Goal: Complete application form: Complete application form

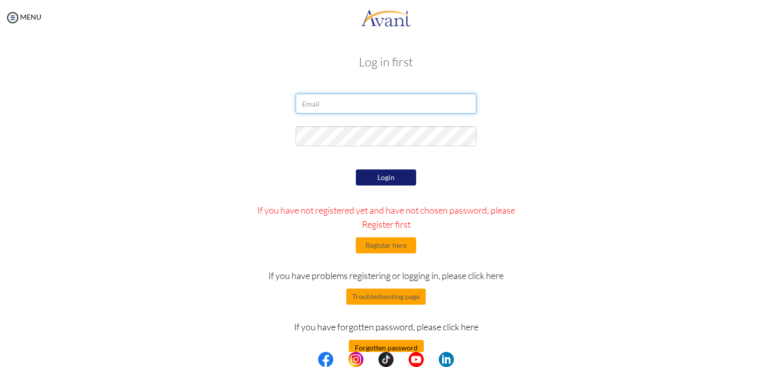
type input "[EMAIL_ADDRESS][DOMAIN_NAME]"
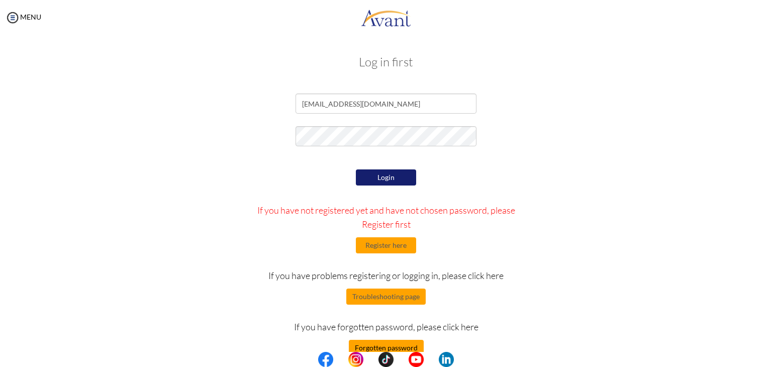
click at [377, 350] on button "Forgotten password" at bounding box center [386, 348] width 75 height 16
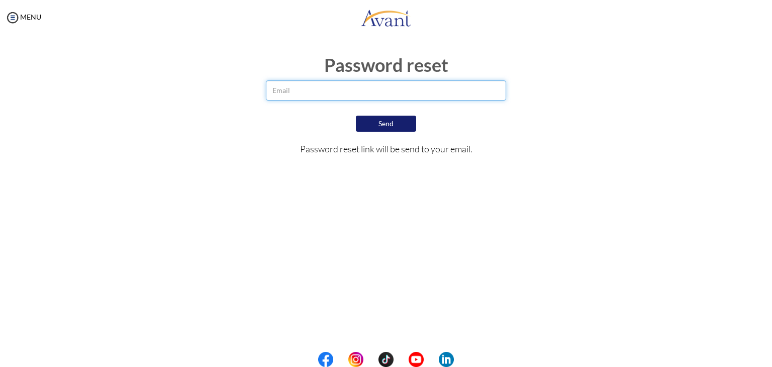
click at [385, 89] on input "email" at bounding box center [386, 90] width 241 height 20
type input "ritabhandari1106@gmail.com"
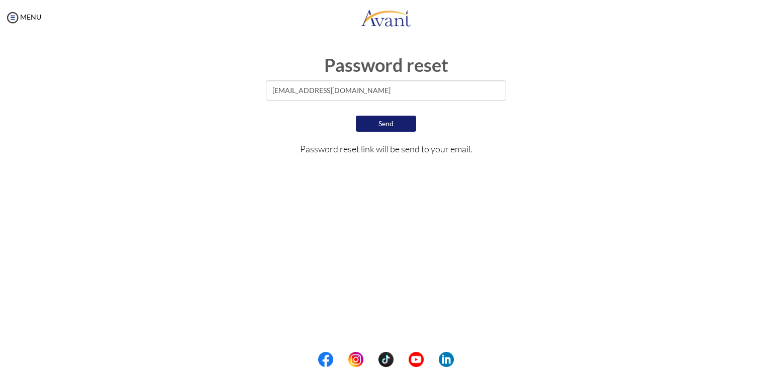
click at [392, 120] on button "Send" at bounding box center [386, 124] width 60 height 16
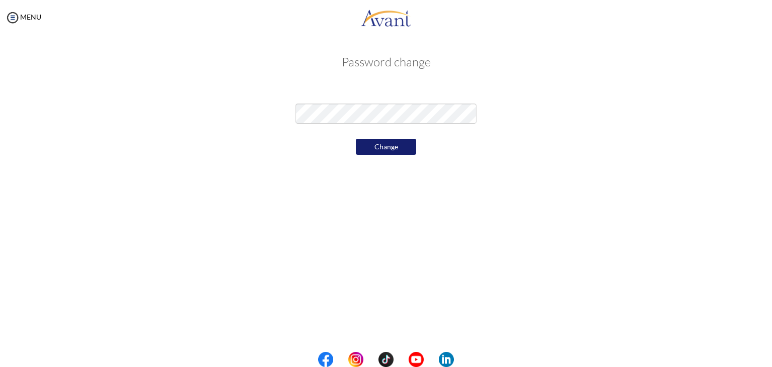
click at [368, 147] on button "Change" at bounding box center [386, 147] width 60 height 16
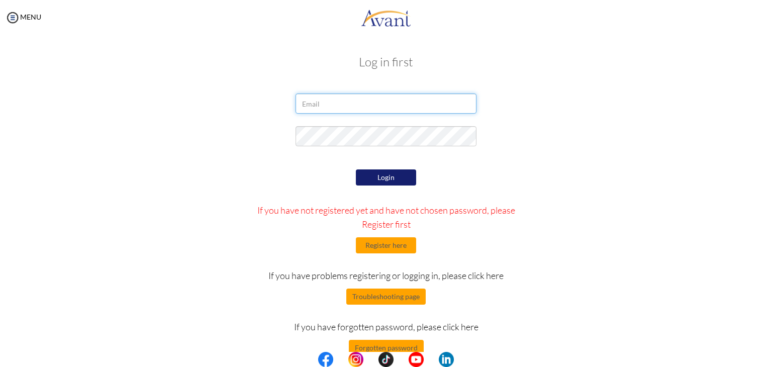
type input "[EMAIL_ADDRESS][DOMAIN_NAME]"
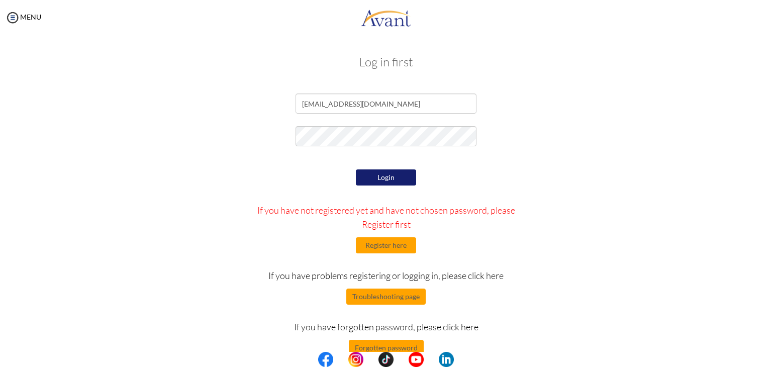
click at [386, 180] on button "Login" at bounding box center [386, 177] width 60 height 16
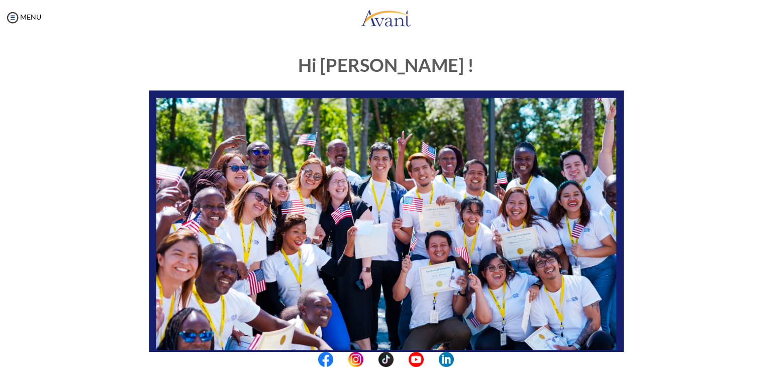
click at [677, 164] on div "Hi Rita ! START HERE: Avant Video Library My Process My Resources About Avant R…" at bounding box center [386, 314] width 752 height 538
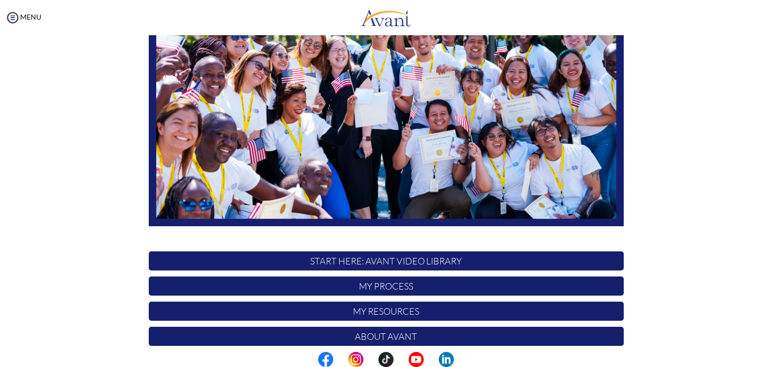
scroll to position [191, 0]
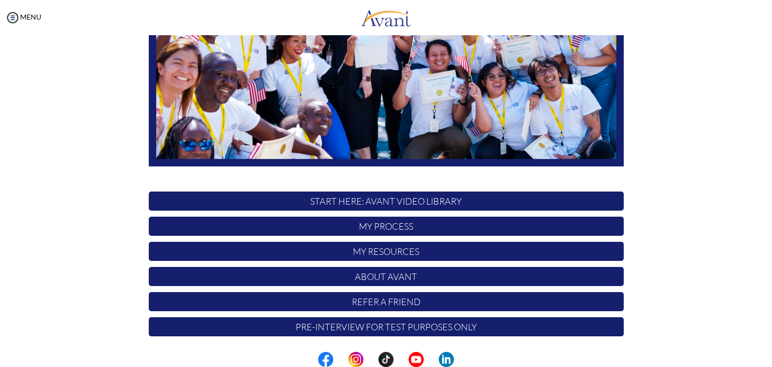
click at [677, 164] on div "Hi Rita ! START HERE: Avant Video Library My Process My Resources About Avant R…" at bounding box center [386, 123] width 752 height 538
click at [386, 226] on p "My Process" at bounding box center [386, 226] width 475 height 19
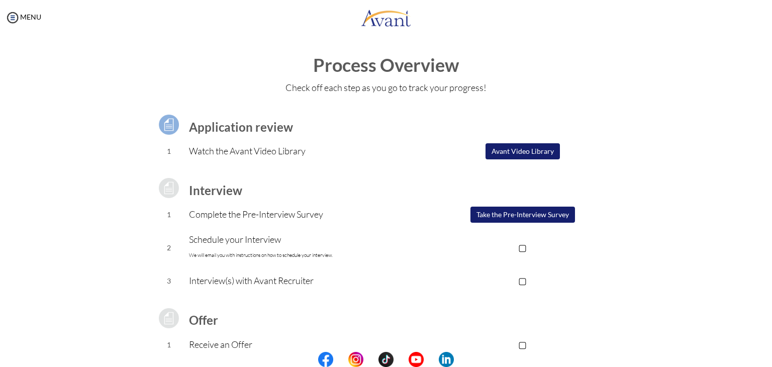
click at [621, 204] on div "Application review 1 Watch the Avant Video Library ▢ Avant Video Library Interv…" at bounding box center [386, 267] width 490 height 332
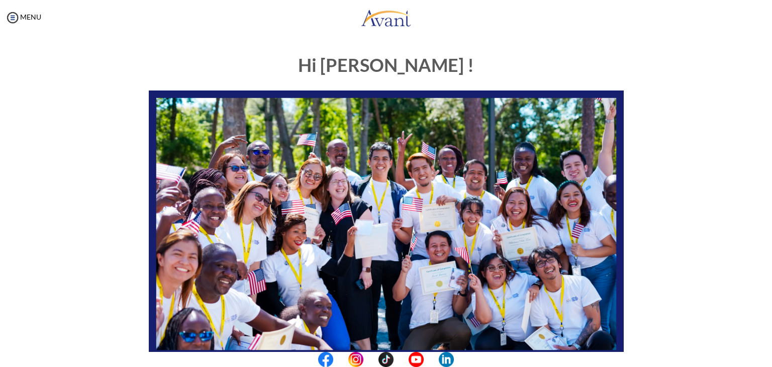
click at [485, 161] on img at bounding box center [386, 223] width 475 height 267
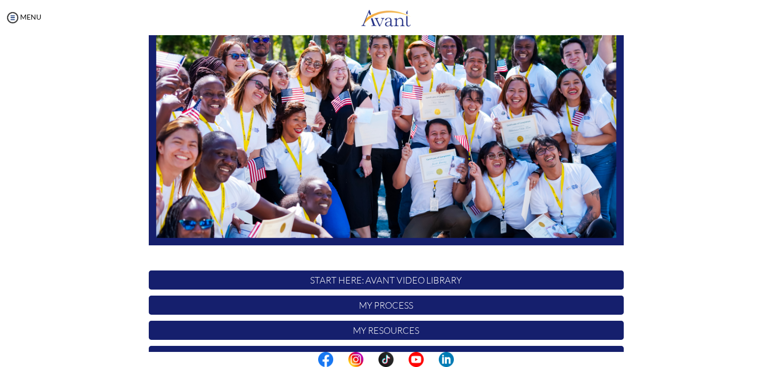
scroll to position [191, 0]
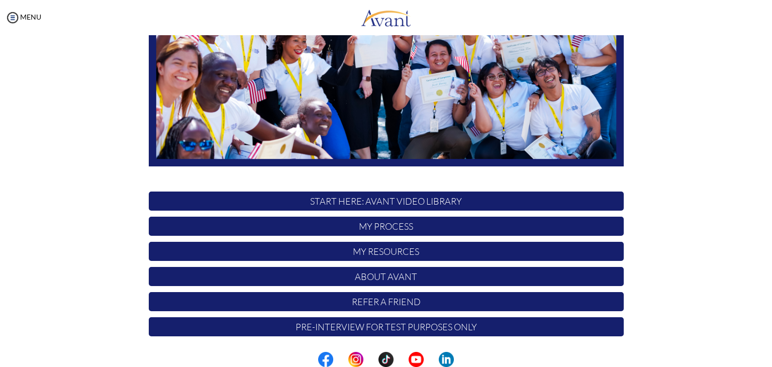
click at [375, 325] on p "Pre-Interview for test purposes only" at bounding box center [386, 326] width 475 height 19
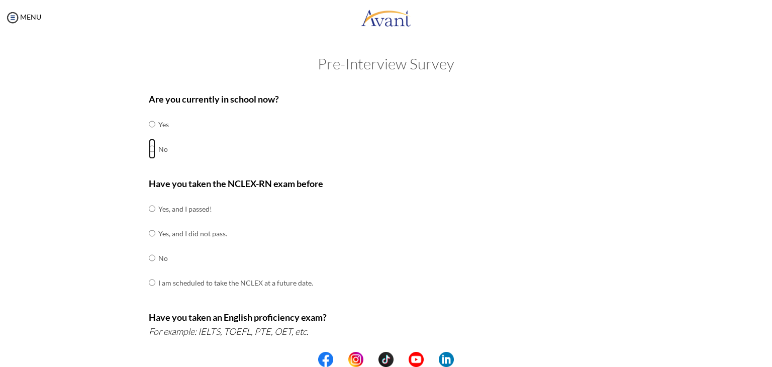
click at [149, 134] on input "radio" at bounding box center [152, 124] width 7 height 20
radio input "true"
click at [149, 208] on input "radio" at bounding box center [152, 209] width 7 height 20
radio input "true"
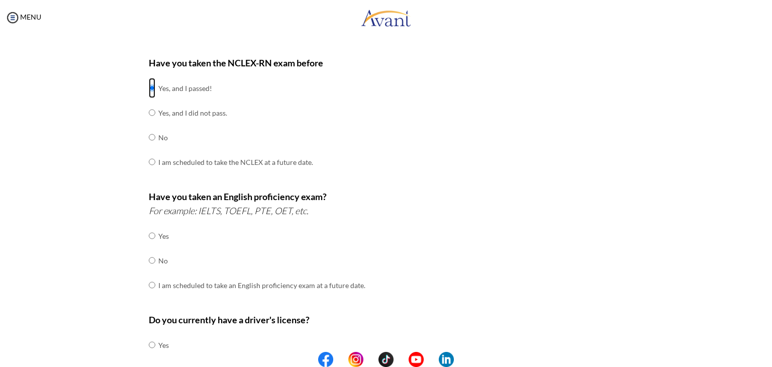
scroll to position [134, 0]
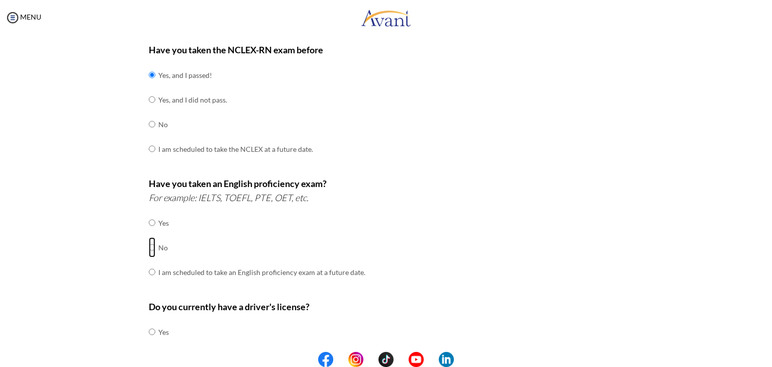
click at [149, 233] on input "radio" at bounding box center [152, 223] width 7 height 20
radio input "true"
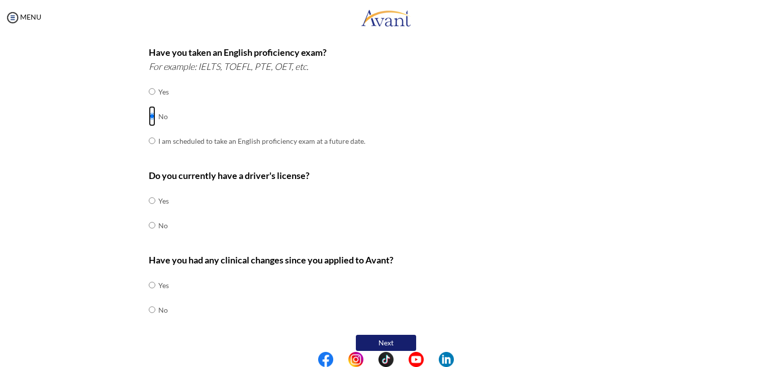
scroll to position [268, 0]
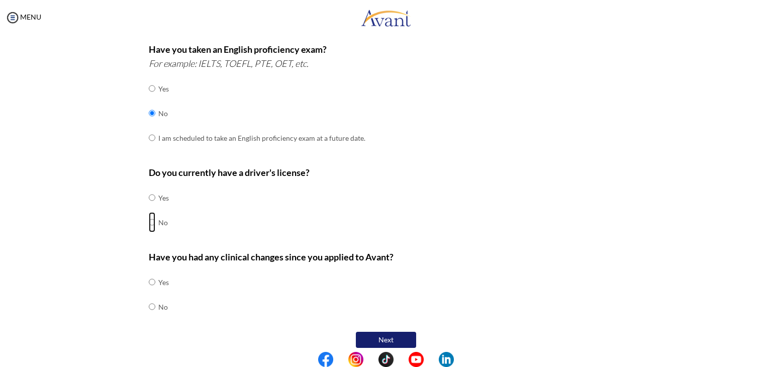
click at [149, 208] on input "radio" at bounding box center [152, 198] width 7 height 20
radio input "true"
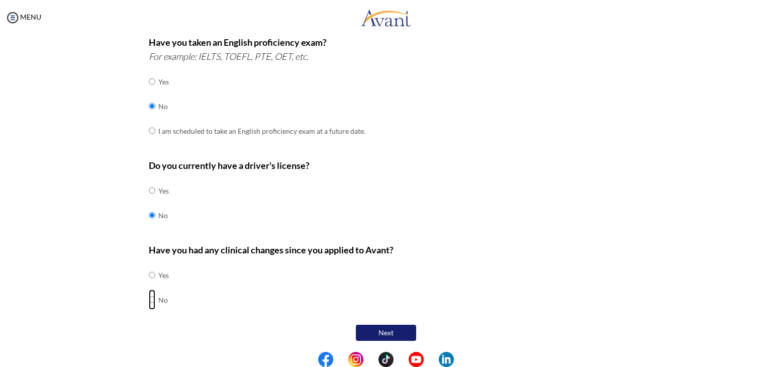
click at [149, 285] on input "radio" at bounding box center [152, 275] width 7 height 20
radio input "true"
click at [378, 331] on button "Next" at bounding box center [386, 333] width 60 height 16
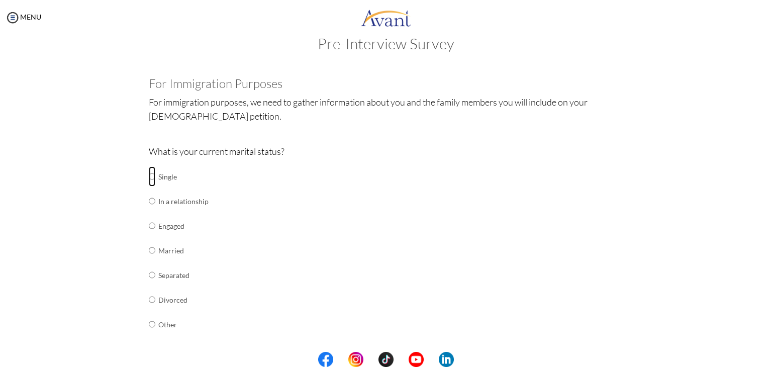
click at [149, 177] on input "radio" at bounding box center [152, 176] width 7 height 20
radio input "true"
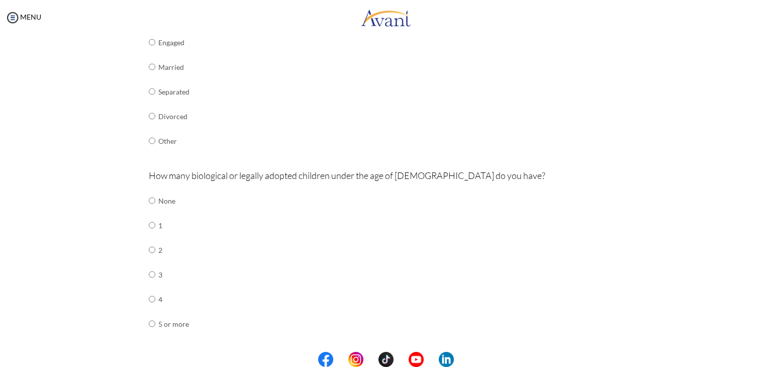
scroll to position [207, 0]
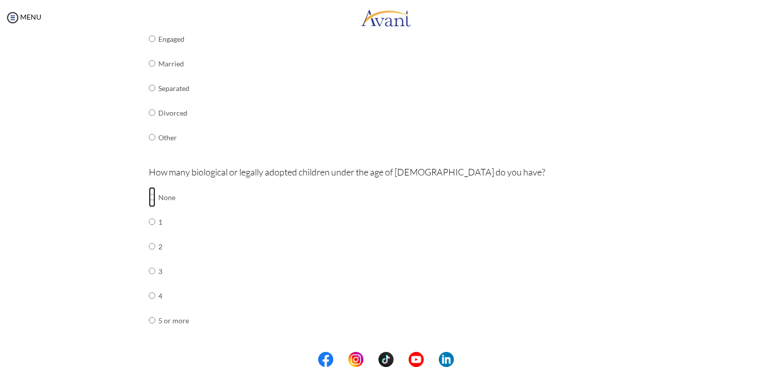
click at [149, 196] on input "radio" at bounding box center [152, 197] width 7 height 20
radio input "true"
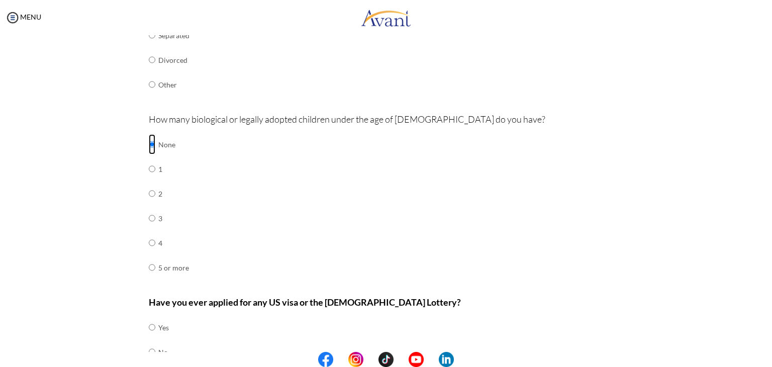
scroll to position [312, 0]
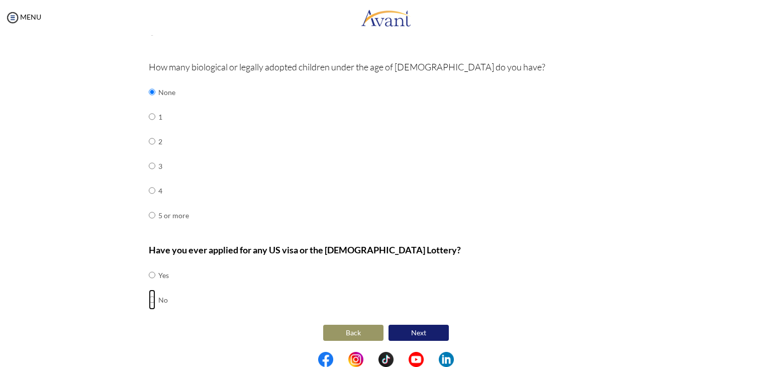
click at [149, 285] on input "radio" at bounding box center [152, 275] width 7 height 20
radio input "true"
click at [416, 331] on button "Next" at bounding box center [419, 333] width 60 height 16
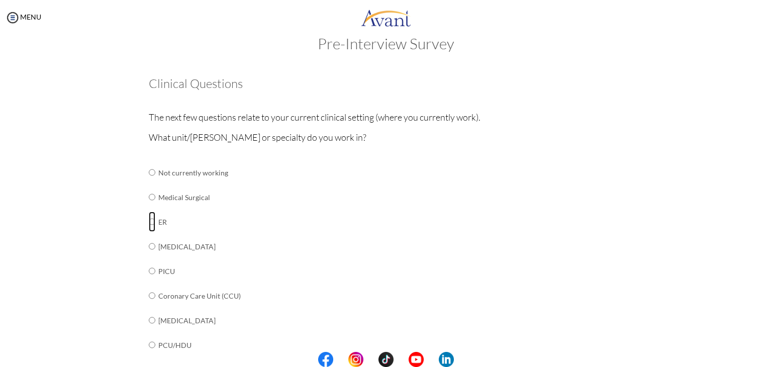
click at [149, 182] on input "radio" at bounding box center [152, 172] width 7 height 20
radio input "true"
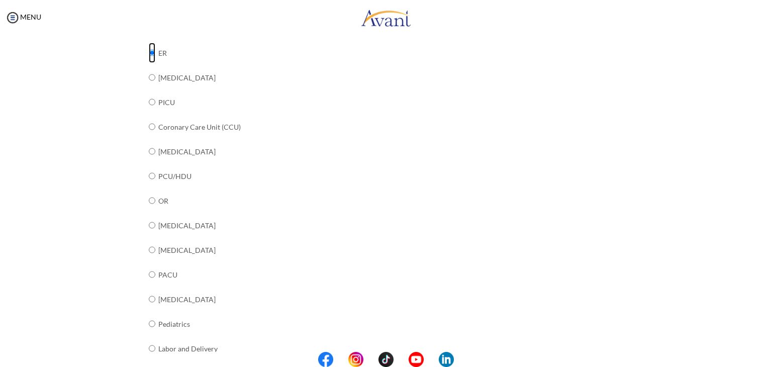
scroll to position [0, 0]
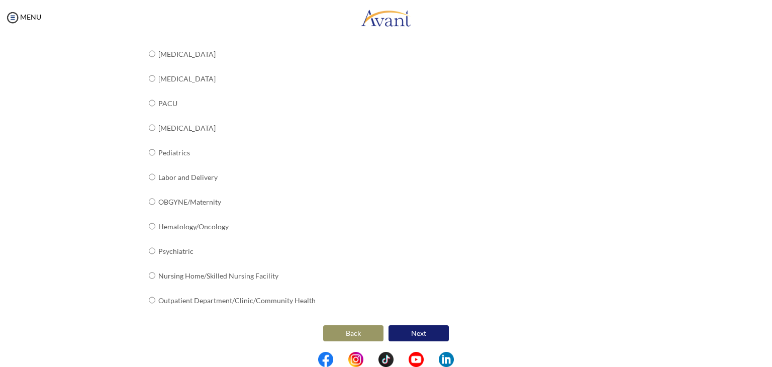
click at [418, 331] on button "Next" at bounding box center [419, 333] width 60 height 16
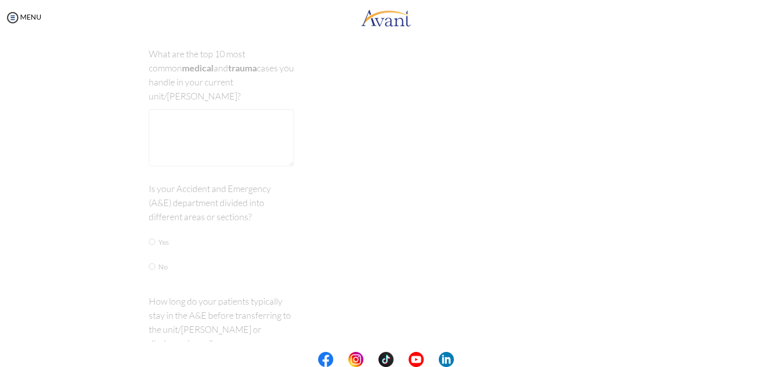
scroll to position [20, 0]
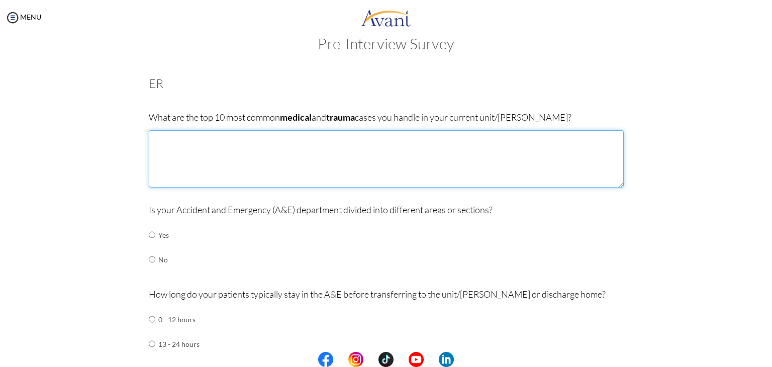
click at [196, 143] on textarea at bounding box center [386, 158] width 475 height 57
type textarea "t"
click at [220, 139] on textarea "Myocardial infraction, Traumatic brain injury ," at bounding box center [386, 158] width 475 height 57
click at [385, 142] on textarea "Myocardial infraction, Major road traffic accident, Traumatic brain injury ," at bounding box center [386, 158] width 475 height 57
click at [440, 138] on textarea "Myocardial infraction, Major road traffic accident, Traumatic brain injury , Bu…" at bounding box center [386, 158] width 475 height 57
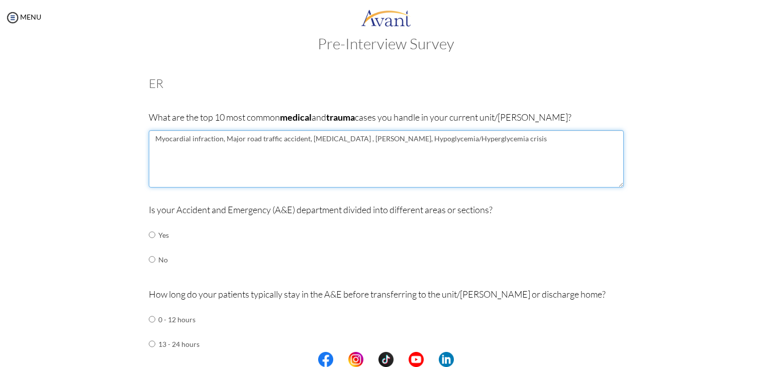
click at [515, 137] on textarea "Myocardial infraction, Major road traffic accident, Traumatic brain injury , Bu…" at bounding box center [386, 158] width 475 height 57
click at [597, 134] on textarea "Myocardial infraction, Major road traffic accident, Traumatic brain injury , Bu…" at bounding box center [386, 158] width 475 height 57
type textarea "Myocardial infraction, Major road traffic accident, Traumatic brain injury , Bu…"
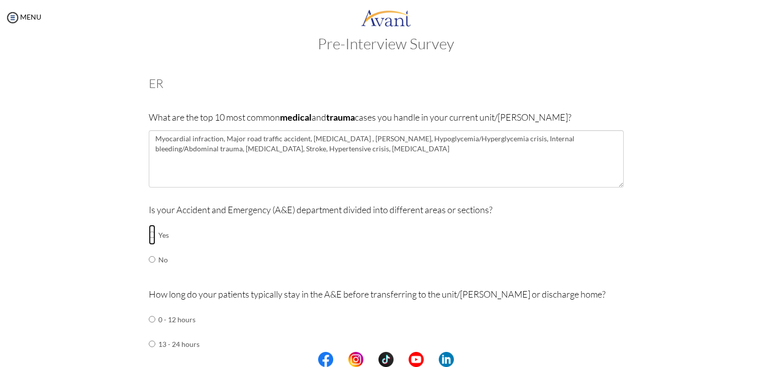
click at [149, 235] on input "radio" at bounding box center [152, 235] width 7 height 20
radio input "true"
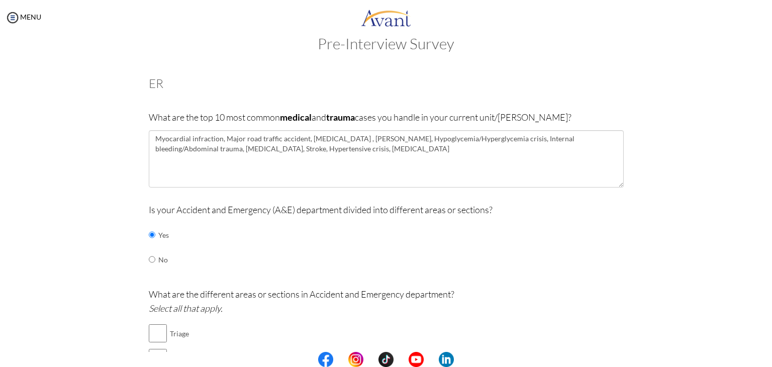
click at [149, 225] on input "radio" at bounding box center [152, 235] width 7 height 20
radio input "true"
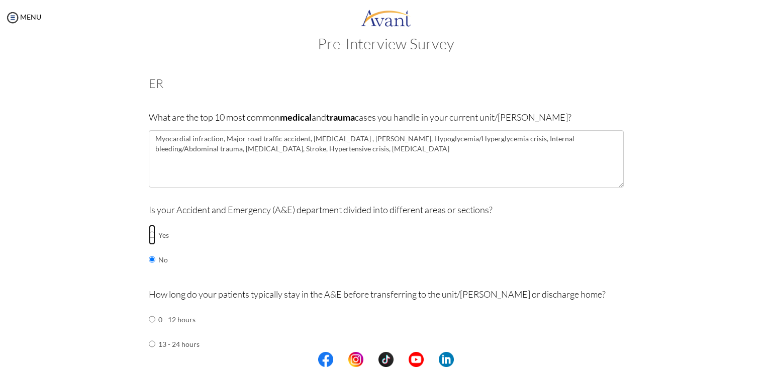
click at [150, 236] on input "radio" at bounding box center [152, 235] width 7 height 20
radio input "true"
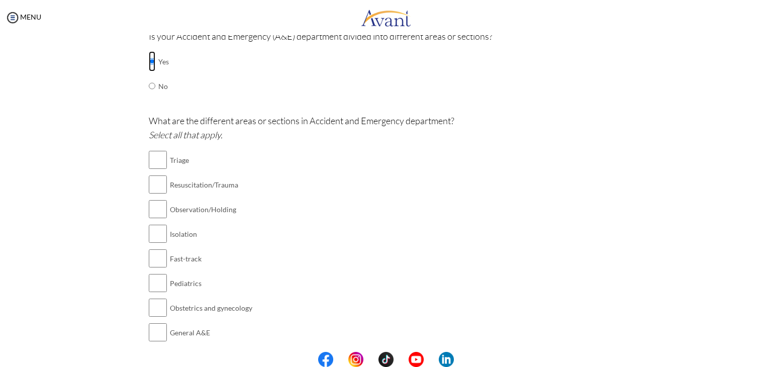
scroll to position [199, 0]
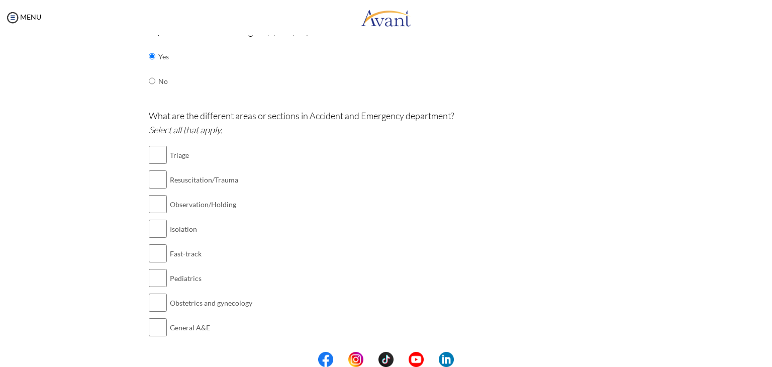
click at [152, 157] on input "checkbox" at bounding box center [158, 155] width 18 height 20
checkbox input "true"
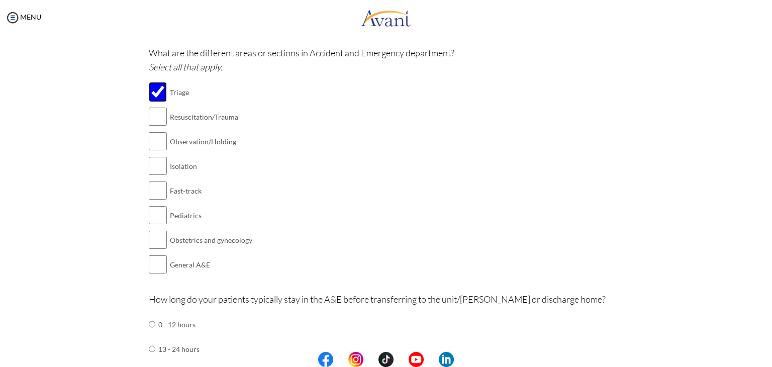
scroll to position [268, 0]
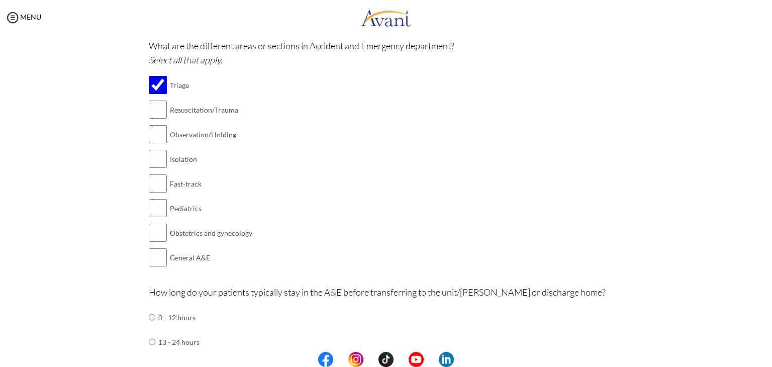
click at [156, 109] on input "checkbox" at bounding box center [158, 110] width 18 height 20
checkbox input "true"
click at [157, 139] on input "checkbox" at bounding box center [158, 134] width 18 height 20
checkbox input "true"
click at [155, 190] on input "checkbox" at bounding box center [158, 183] width 18 height 20
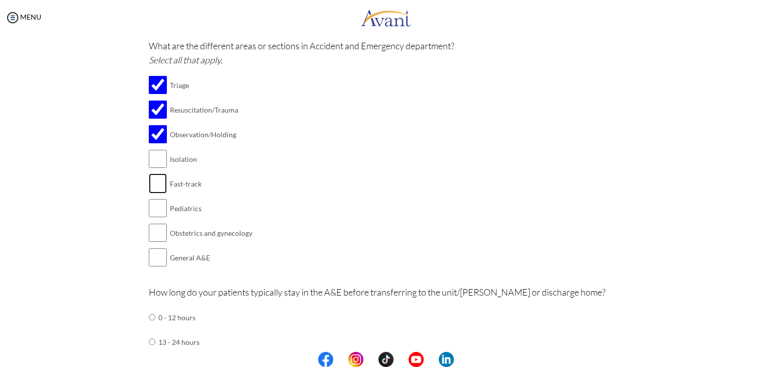
checkbox input "true"
click at [154, 157] on input "checkbox" at bounding box center [158, 159] width 18 height 20
checkbox input "true"
click at [161, 253] on input "checkbox" at bounding box center [158, 257] width 18 height 20
checkbox input "true"
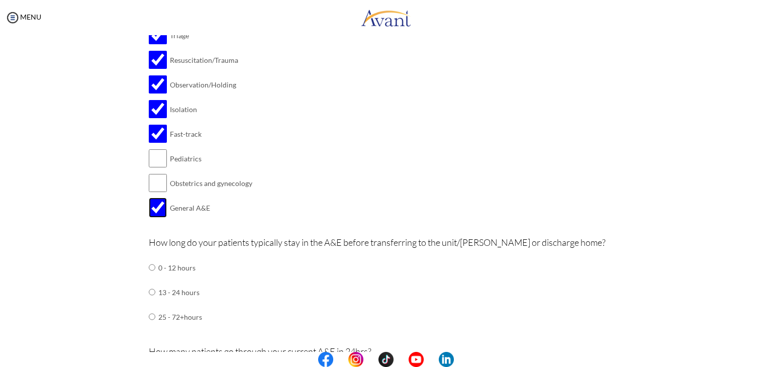
scroll to position [340, 0]
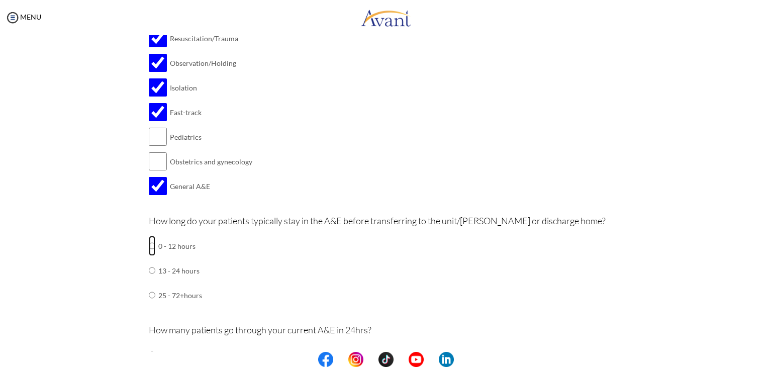
click at [149, 250] on input "radio" at bounding box center [152, 246] width 7 height 20
radio input "true"
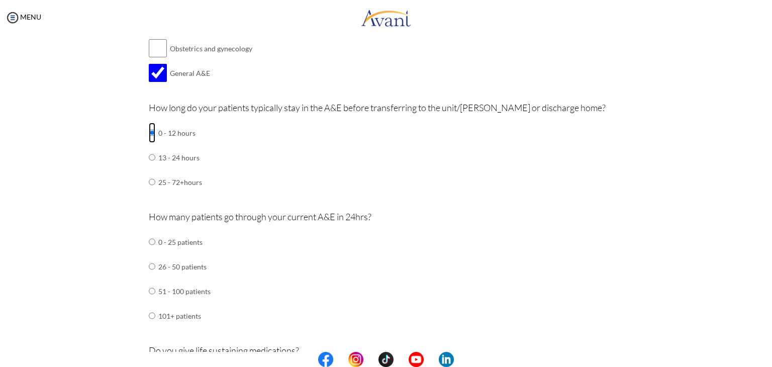
scroll to position [463, 0]
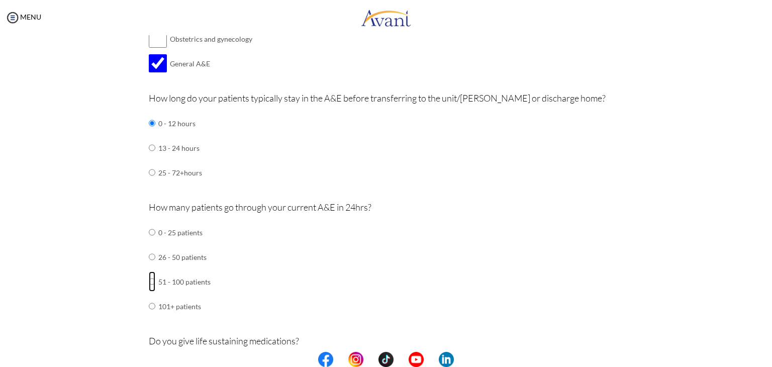
click at [149, 242] on input "radio" at bounding box center [152, 232] width 7 height 20
radio input "true"
click at [123, 278] on div "Are you currently in school now? Yes No Have you taken the NCLEX-RN exam before…" at bounding box center [386, 301] width 588 height 1355
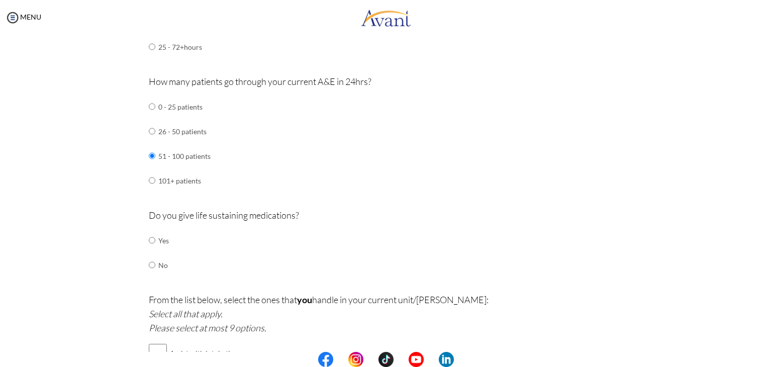
scroll to position [621, 0]
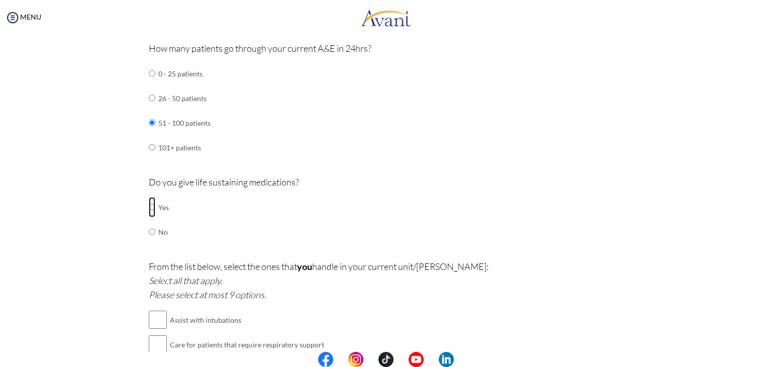
click at [149, 203] on input "radio" at bounding box center [152, 207] width 7 height 20
radio input "true"
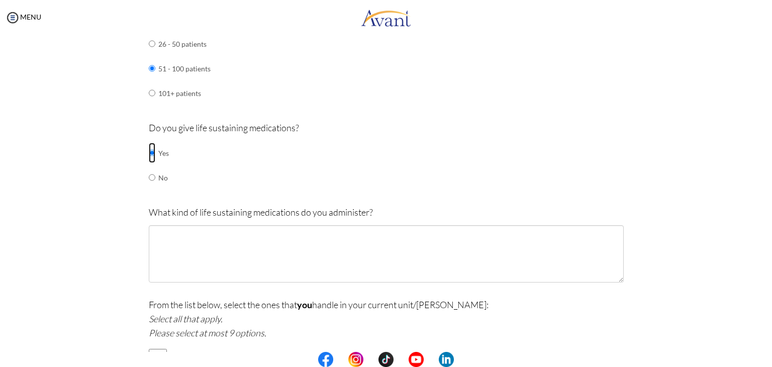
scroll to position [676, 0]
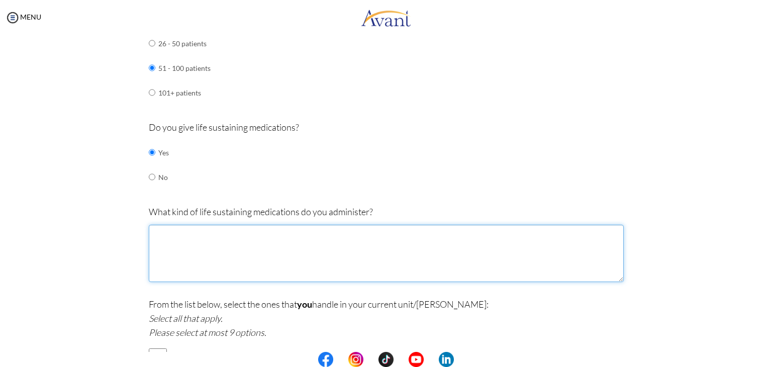
click at [306, 249] on textarea at bounding box center [386, 253] width 475 height 57
click at [184, 232] on textarea "Adrenaline , Atropine," at bounding box center [386, 253] width 475 height 57
click at [186, 232] on textarea "Adrenaline , Atropine," at bounding box center [386, 253] width 475 height 57
click at [229, 230] on textarea "Adrenaline, Atropine," at bounding box center [386, 253] width 475 height 57
click at [241, 229] on textarea "Adrenaline, Atropine, Norepeinephrine," at bounding box center [386, 253] width 475 height 57
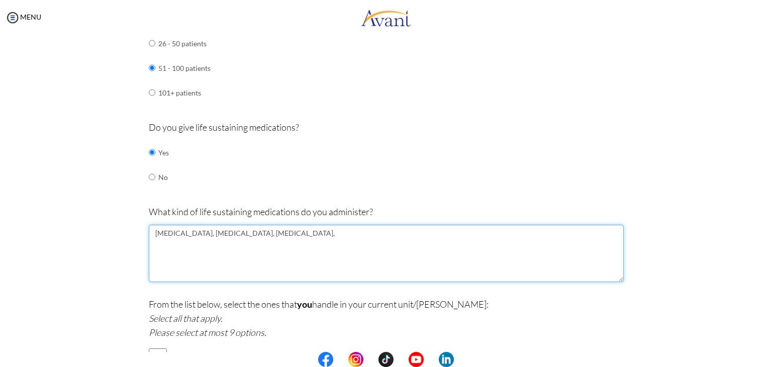
click at [291, 227] on textarea "Adrenaline, Atropine, Norepinephrine," at bounding box center [386, 253] width 475 height 57
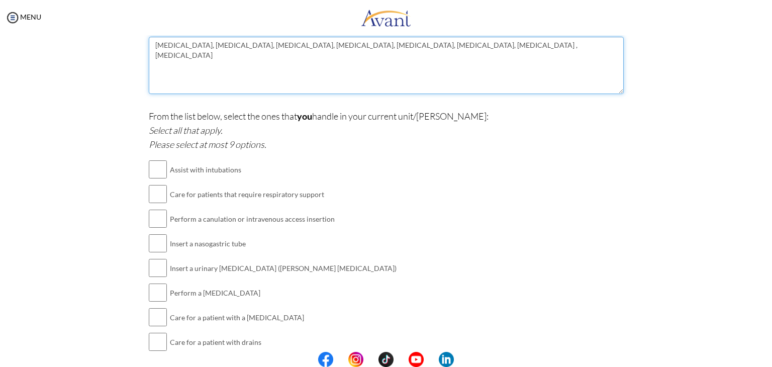
scroll to position [869, 0]
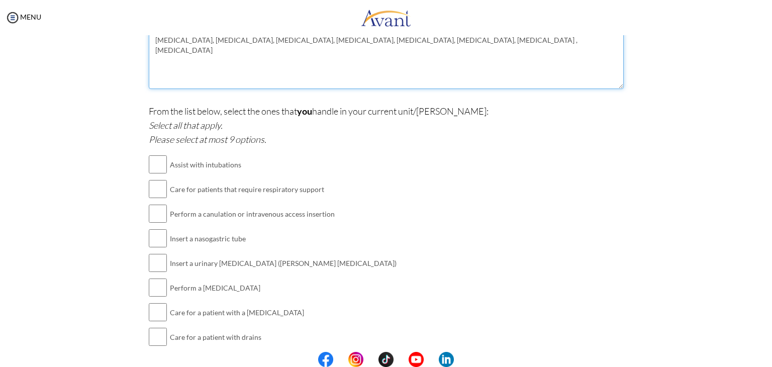
type textarea "Adrenaline, Atropine, Norepinephrine, Magnesium sulfate, Dopamine, Tranexamic a…"
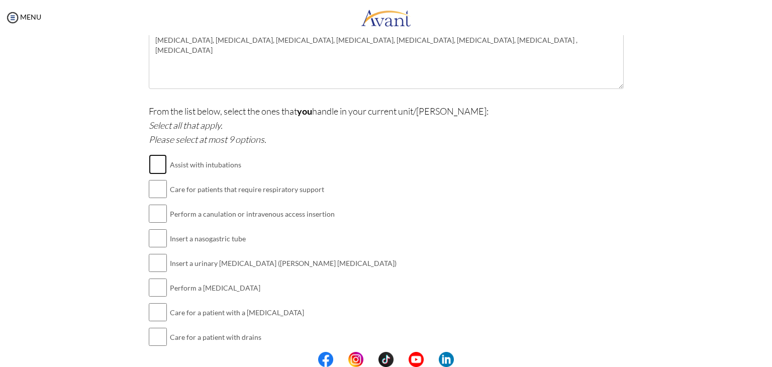
click at [150, 164] on input "checkbox" at bounding box center [158, 164] width 18 height 20
checkbox input "true"
click at [158, 185] on input "checkbox" at bounding box center [158, 189] width 18 height 20
checkbox input "true"
click at [155, 208] on input "checkbox" at bounding box center [158, 214] width 18 height 20
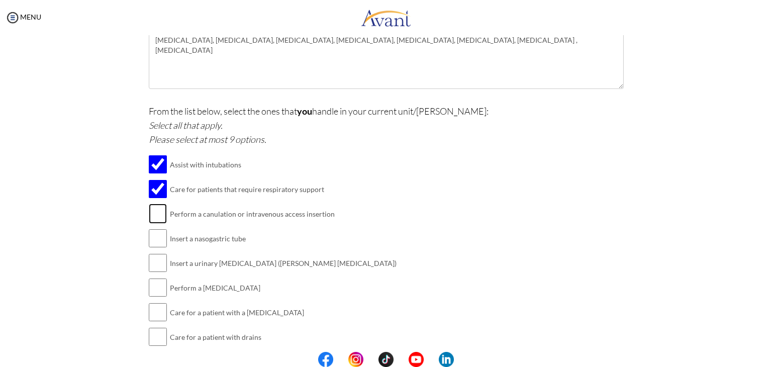
checkbox input "true"
click at [156, 240] on input "checkbox" at bounding box center [158, 238] width 18 height 20
checkbox input "true"
click at [150, 262] on input "checkbox" at bounding box center [158, 263] width 18 height 20
checkbox input "true"
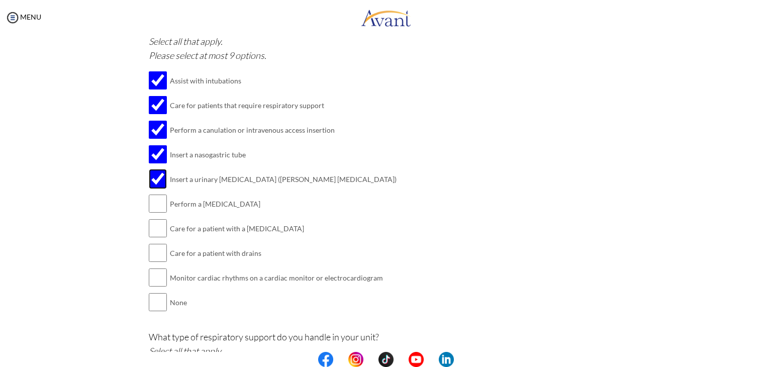
scroll to position [953, 0]
click at [158, 195] on input "checkbox" at bounding box center [158, 204] width 18 height 20
checkbox input "true"
click at [157, 253] on input "checkbox" at bounding box center [158, 253] width 18 height 20
checkbox input "true"
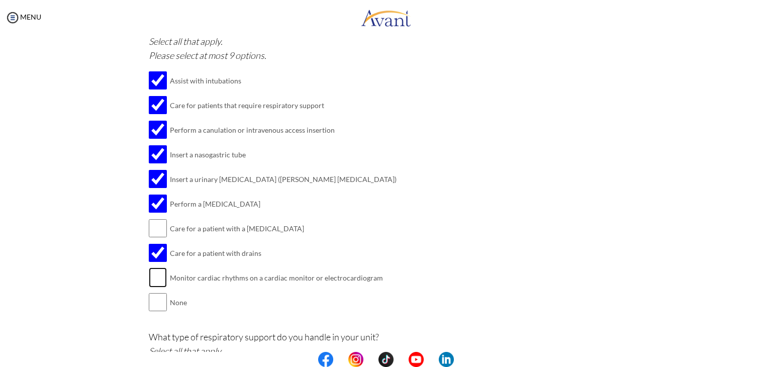
click at [157, 272] on input "checkbox" at bounding box center [158, 277] width 18 height 20
checkbox input "true"
click at [156, 229] on input "checkbox" at bounding box center [158, 228] width 18 height 20
checkbox input "true"
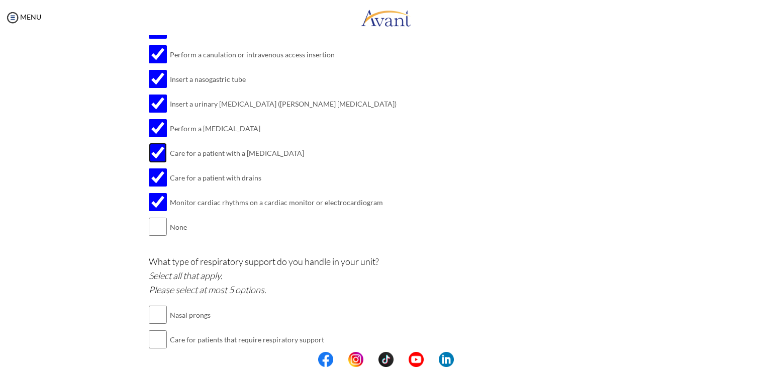
scroll to position [1105, 0]
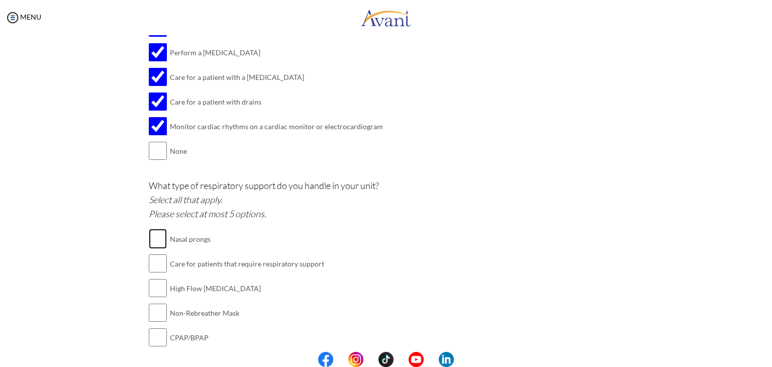
click at [156, 229] on input "checkbox" at bounding box center [158, 239] width 18 height 20
checkbox input "true"
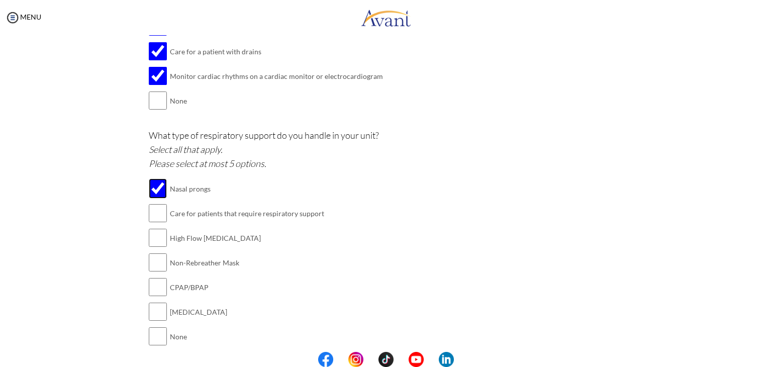
scroll to position [1180, 0]
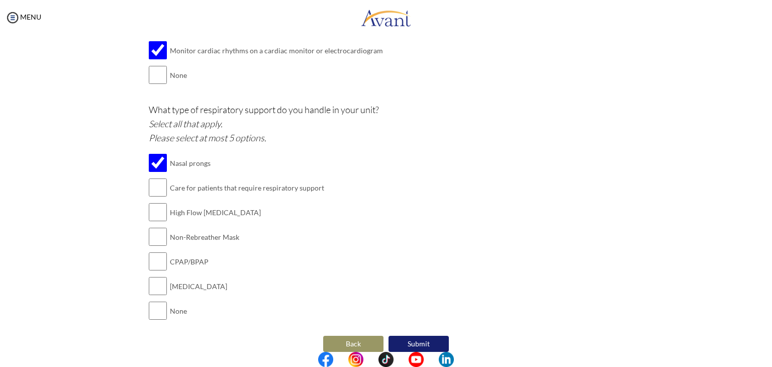
click at [156, 205] on input "checkbox" at bounding box center [158, 212] width 18 height 20
checkbox input "true"
click at [149, 239] on input "checkbox" at bounding box center [158, 237] width 18 height 20
checkbox input "true"
click at [152, 264] on input "checkbox" at bounding box center [158, 261] width 18 height 20
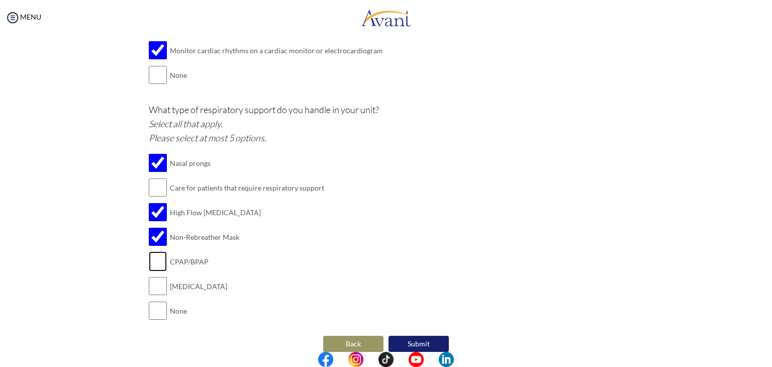
checkbox input "true"
click at [153, 287] on input "checkbox" at bounding box center [158, 286] width 18 height 20
checkbox input "true"
click at [159, 185] on input "checkbox" at bounding box center [158, 187] width 18 height 20
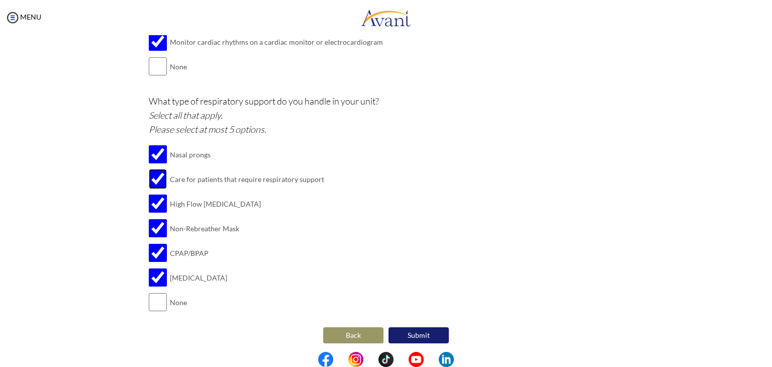
click at [153, 171] on input "checkbox" at bounding box center [158, 179] width 18 height 20
checkbox input "false"
click at [415, 331] on button "Submit" at bounding box center [419, 335] width 60 height 16
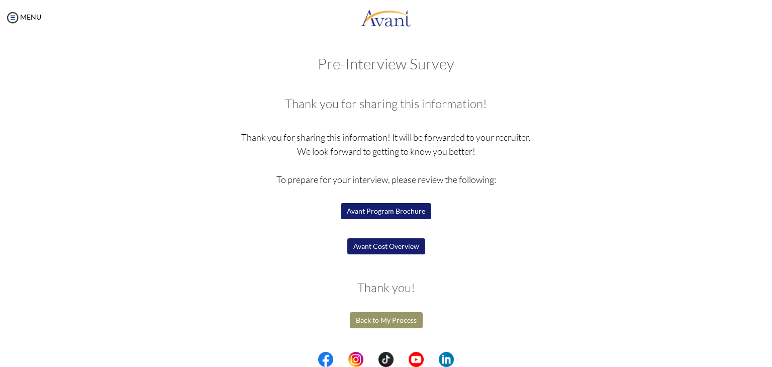
click at [405, 318] on button "Back to My Process" at bounding box center [386, 320] width 73 height 16
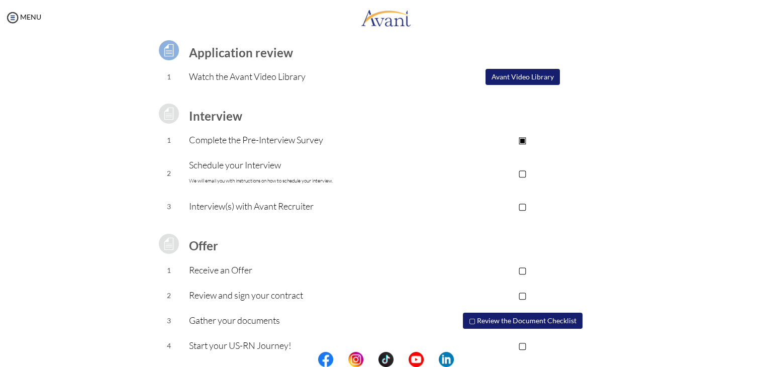
scroll to position [90, 0]
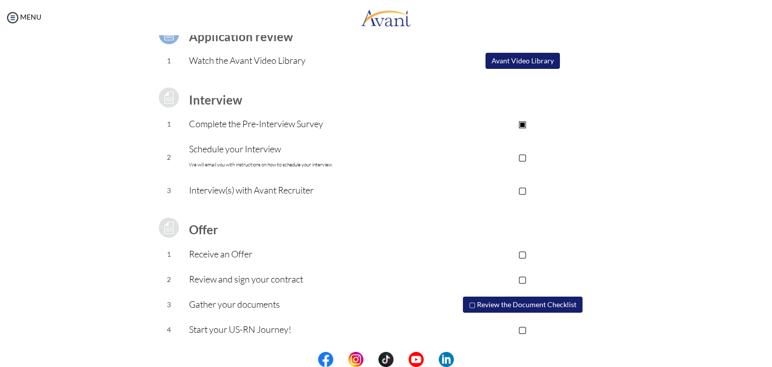
click at [276, 159] on p "Schedule your Interview We will email you with instructions on how to schedule …" at bounding box center [305, 157] width 233 height 30
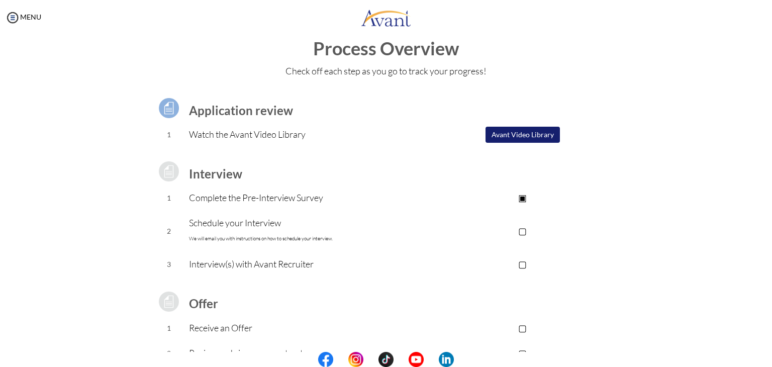
scroll to position [0, 0]
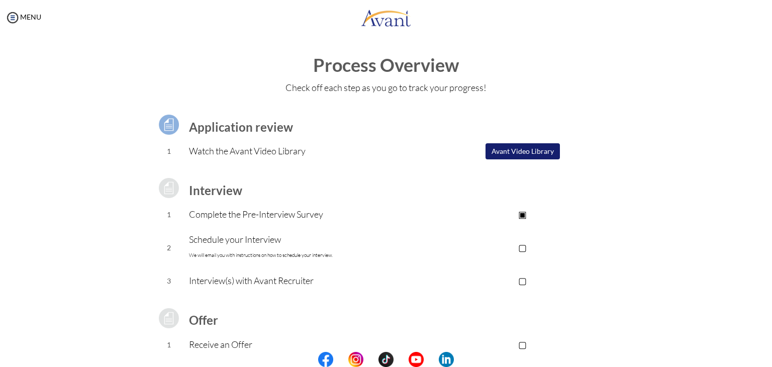
click at [250, 247] on p "Schedule your Interview We will email you with instructions on how to schedule …" at bounding box center [305, 247] width 233 height 30
click at [532, 247] on p "▢" at bounding box center [523, 247] width 202 height 14
click at [284, 251] on p "Schedule your Interview We will email you with instructions on how to schedule …" at bounding box center [305, 247] width 233 height 30
click at [276, 249] on p "Schedule your Interview We will email you with instructions on how to schedule …" at bounding box center [305, 247] width 233 height 30
click at [533, 159] on button "Avant Video Library" at bounding box center [523, 151] width 74 height 16
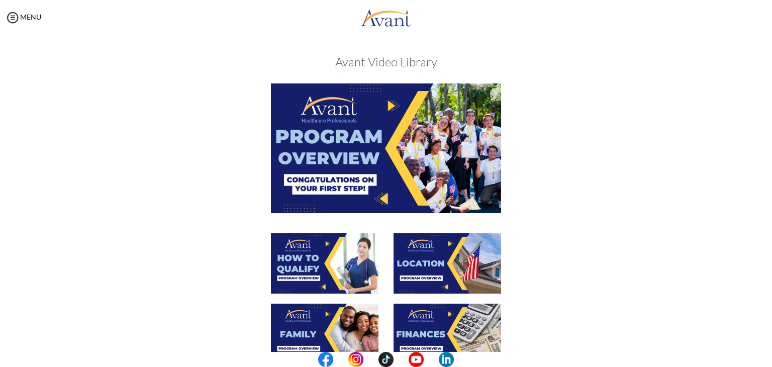
click at [0, 18] on div "MENU" at bounding box center [20, 183] width 41 height 367
click at [0, 20] on div "MENU" at bounding box center [20, 183] width 41 height 367
click at [0, 13] on div "MENU" at bounding box center [20, 183] width 41 height 367
click at [0, 0] on div at bounding box center [0, 0] width 0 height 0
click at [535, 297] on div at bounding box center [386, 268] width 490 height 70
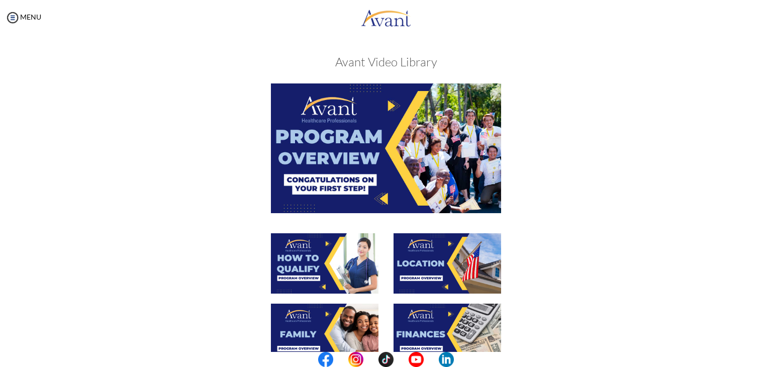
click at [573, 225] on div at bounding box center [386, 157] width 490 height 149
click at [0, 18] on div "MENU" at bounding box center [20, 183] width 41 height 367
click at [0, 22] on div "MENU" at bounding box center [20, 183] width 41 height 367
click at [0, 18] on div "MENU" at bounding box center [20, 183] width 41 height 367
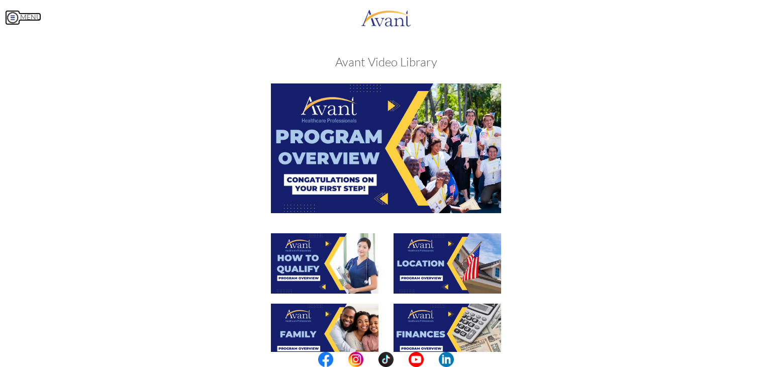
click at [13, 17] on img at bounding box center [12, 17] width 15 height 15
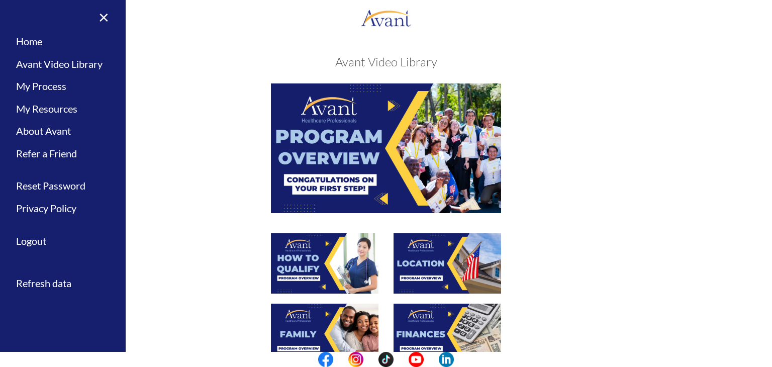
click at [223, 128] on div at bounding box center [386, 157] width 490 height 149
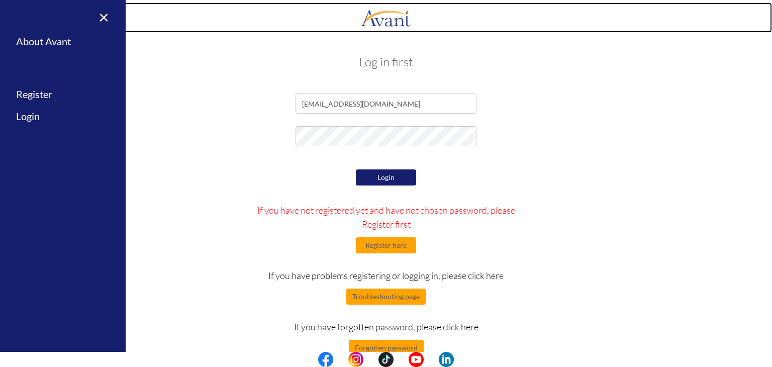
drag, startPoint x: 242, startPoint y: 37, endPoint x: 156, endPoint y: 15, distance: 89.3
click at [156, 15] on link at bounding box center [386, 18] width 772 height 30
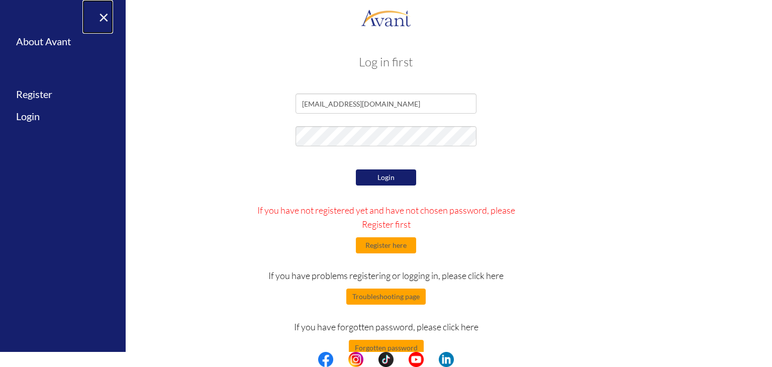
click at [104, 21] on link "×" at bounding box center [97, 17] width 31 height 34
